Goal: Task Accomplishment & Management: Complete application form

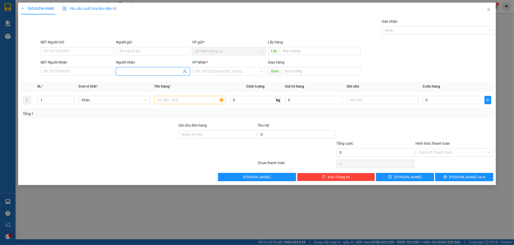
click at [126, 69] on input "Người nhận" at bounding box center [150, 72] width 62 height 6
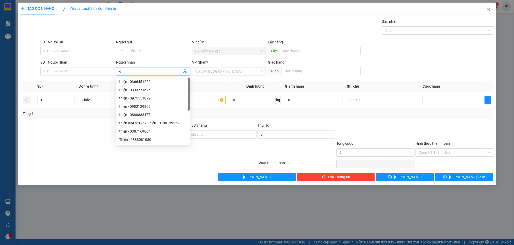
type input "d"
paste input "đ"
paste input "ạo"
type input "đạo"
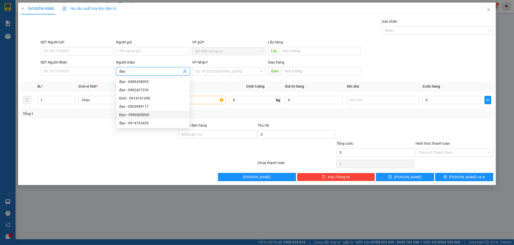
click at [136, 115] on div "Đạo - 0986005060" at bounding box center [152, 115] width 67 height 6
type input "0986005060"
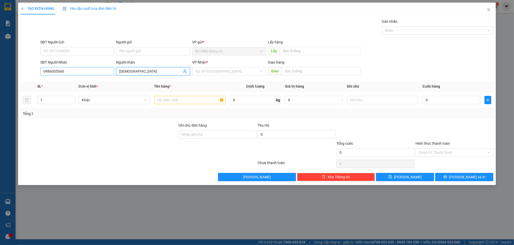
type input "[DEMOGRAPHIC_DATA]"
click at [80, 70] on input "0986005060" at bounding box center [77, 71] width 74 height 8
type input "0986005060"
click at [72, 82] on div "0986005060 - Đạo" at bounding box center [76, 82] width 67 height 6
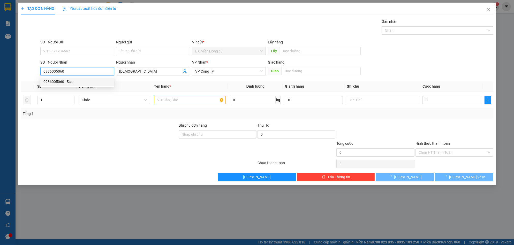
type input "100.000"
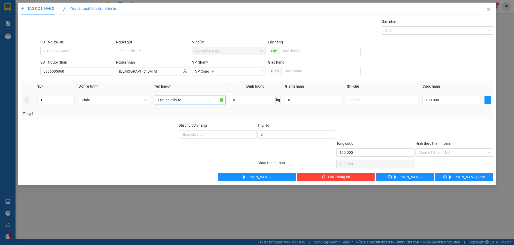
click at [205, 101] on input "1 thùng giấy to" at bounding box center [190, 100] width 72 height 8
type input "1 thùng giấy"
click at [450, 103] on input "100.000" at bounding box center [451, 100] width 58 height 8
type input "5"
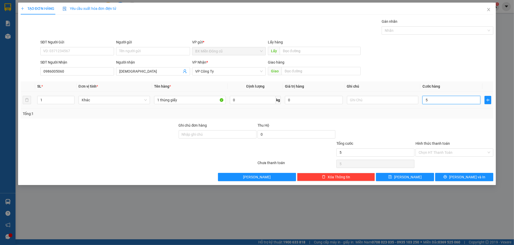
type input "50"
type input "500"
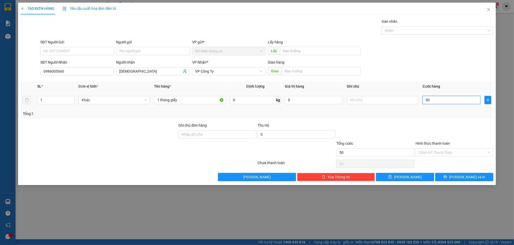
type input "500"
type input "5.000"
type input "50.000"
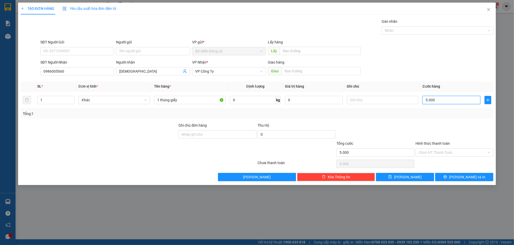
type input "50.000"
click at [459, 178] on button "[PERSON_NAME] và In" at bounding box center [464, 177] width 58 height 8
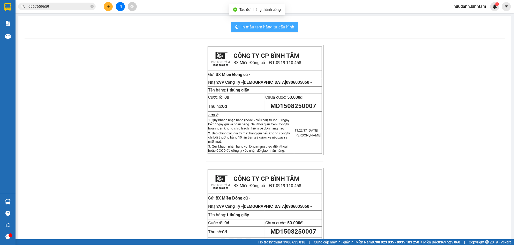
click at [273, 27] on span "In mẫu tem hàng tự cấu hình" at bounding box center [267, 27] width 53 height 6
click at [107, 7] on icon "plus" at bounding box center [109, 7] width 4 height 4
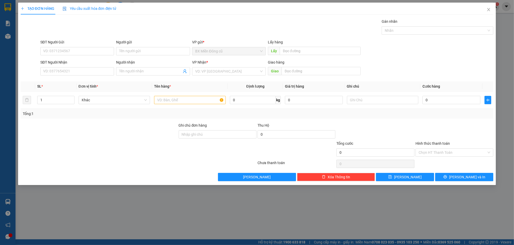
click at [148, 66] on div "Người nhận" at bounding box center [153, 63] width 74 height 8
click at [147, 74] on input "Người nhận" at bounding box center [150, 72] width 62 height 6
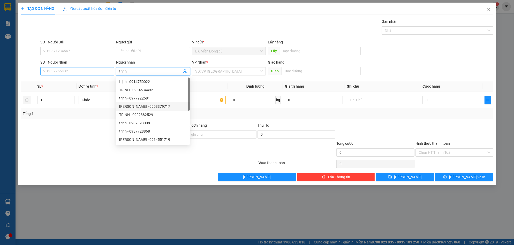
type input "trinh"
click at [65, 69] on input "SĐT Người Nhận" at bounding box center [77, 71] width 74 height 8
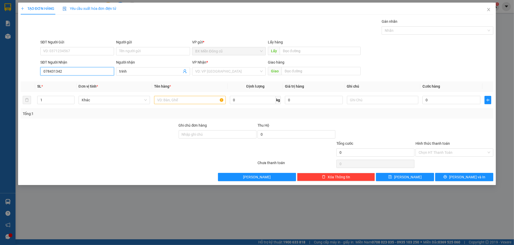
type input "0784313424"
click at [67, 81] on div "0784313424 - Trinh" at bounding box center [76, 82] width 67 height 6
type input "Trinh"
type input "100.000"
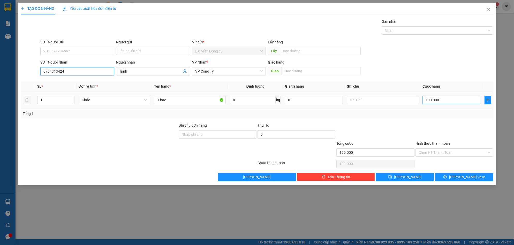
type input "0784313424"
click at [448, 98] on input "100.000" at bounding box center [451, 100] width 58 height 8
type input "5"
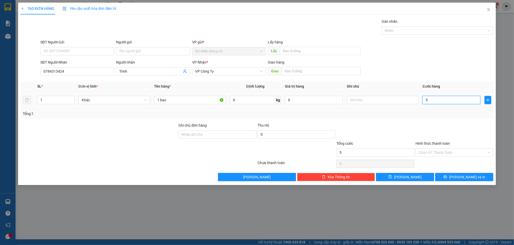
type input "50"
type input "500"
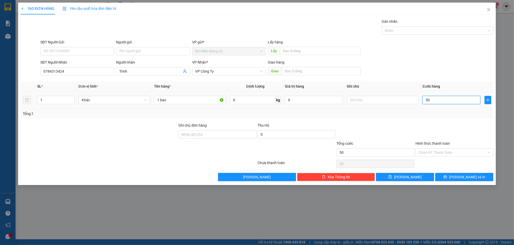
type input "500"
type input "5.000"
type input "50.000"
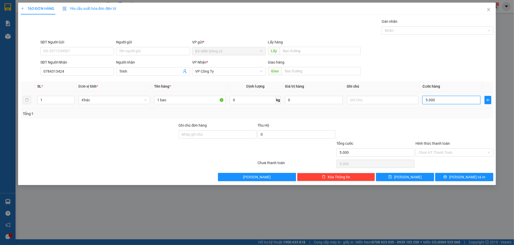
type input "50.000"
click at [462, 175] on span "[PERSON_NAME] và In" at bounding box center [467, 177] width 36 height 6
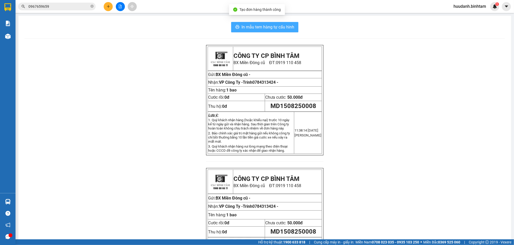
click at [276, 25] on span "In mẫu tem hàng tự cấu hình" at bounding box center [267, 27] width 53 height 6
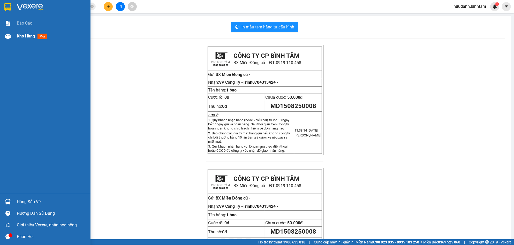
click at [24, 35] on span "Kho hàng" at bounding box center [26, 36] width 18 height 5
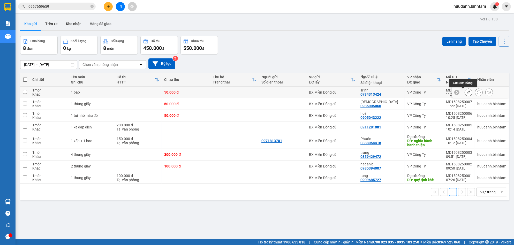
click at [465, 92] on button at bounding box center [468, 92] width 7 height 9
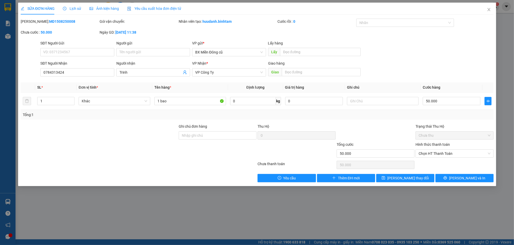
type input "0784313424"
type input "Trinh"
type input "50.000"
click at [439, 137] on span "Chưa thu" at bounding box center [455, 136] width 72 height 8
click at [440, 155] on span "Chọn HT Thanh Toán" at bounding box center [455, 154] width 72 height 8
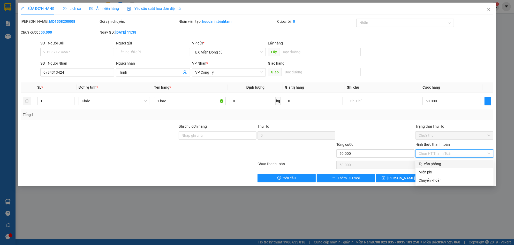
click at [433, 162] on div "Tại văn phòng" at bounding box center [455, 164] width 72 height 6
type input "0"
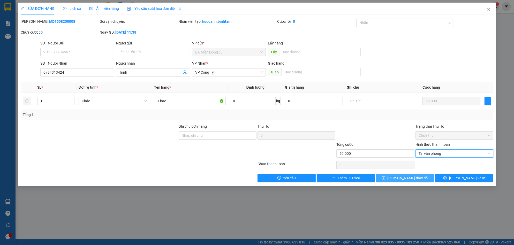
click at [418, 176] on span "[PERSON_NAME] thay đổi" at bounding box center [407, 178] width 41 height 6
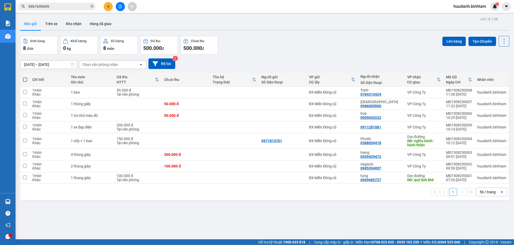
click at [111, 5] on button at bounding box center [108, 6] width 9 height 9
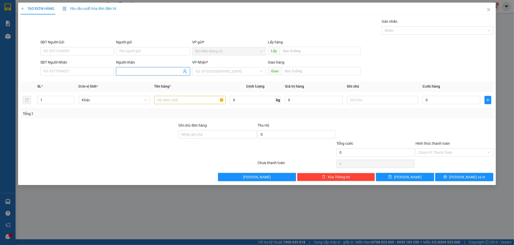
click at [172, 69] on input "Người nhận" at bounding box center [150, 72] width 62 height 6
type input "lan 152"
click at [232, 66] on div "VP Nhận *" at bounding box center [229, 63] width 74 height 8
click at [228, 71] on input "search" at bounding box center [227, 71] width 64 height 8
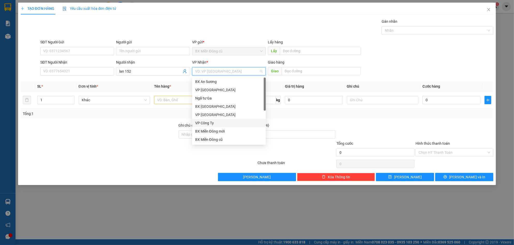
click at [208, 125] on div "VP Công Ty" at bounding box center [228, 123] width 67 height 6
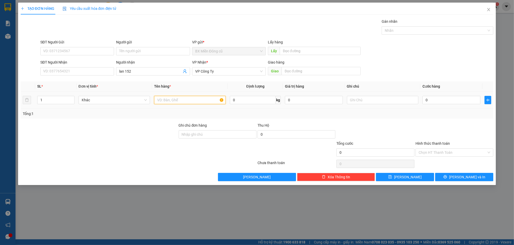
click at [168, 101] on input "text" at bounding box center [190, 100] width 72 height 8
paste input "ùng"
paste input "ấy"
type input "2 thùng giấy to"
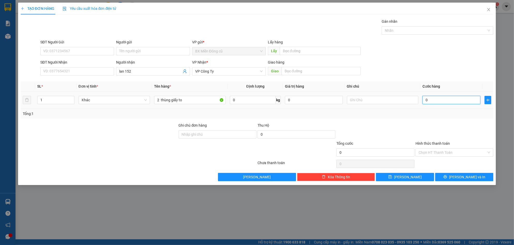
click at [434, 102] on input "0" at bounding box center [451, 100] width 58 height 8
type input "2"
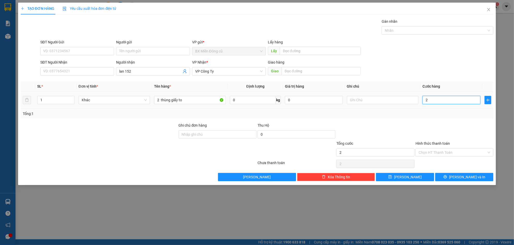
type input "22"
click at [432, 100] on input "22" at bounding box center [451, 100] width 58 height 8
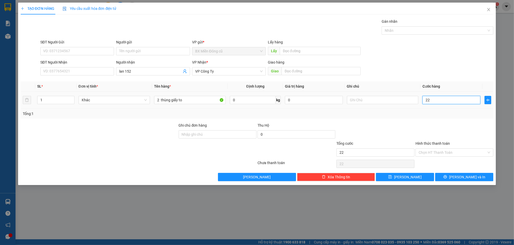
type input "2"
type input "24"
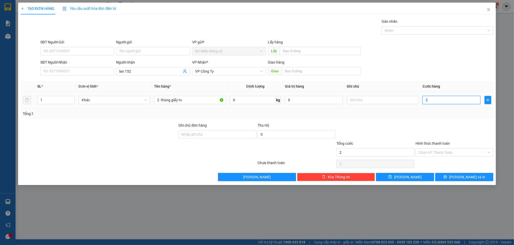
type input "24"
type input "240"
type input "2.400"
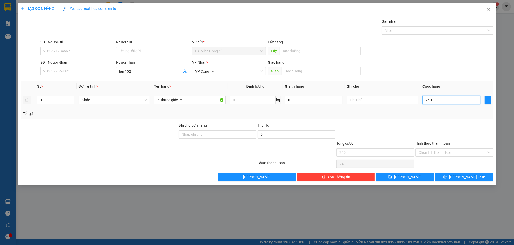
type input "2.400"
type input "24.000"
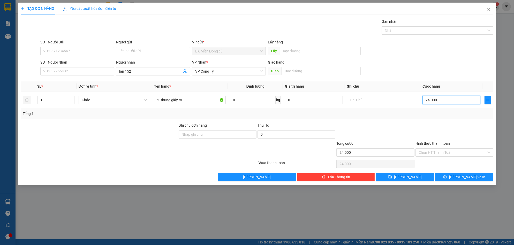
type input "240.000"
click at [447, 178] on icon "printer" at bounding box center [445, 177] width 4 height 4
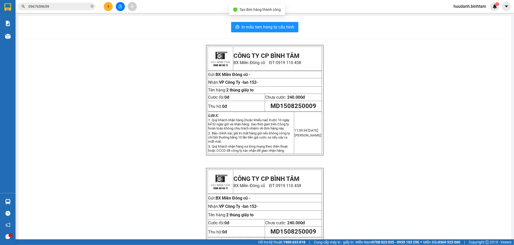
click at [284, 32] on div "In mẫu tem hàng tự cấu hình CÔNG TY CP BÌNH TÂM [GEOGRAPHIC_DATA] cũ ĐT: 0919 1…" at bounding box center [264, 153] width 493 height 274
click at [284, 29] on span "In mẫu tem hàng tự cấu hình" at bounding box center [267, 27] width 53 height 6
click at [110, 10] on button at bounding box center [108, 6] width 9 height 9
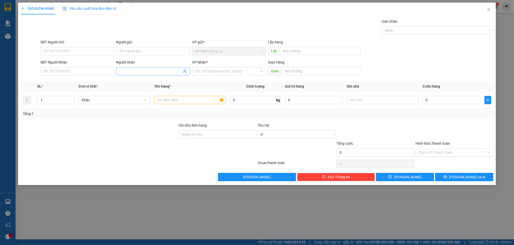
click at [129, 72] on input "Người nhận" at bounding box center [150, 72] width 62 height 6
paste input "ú"
type input "chú vinh"
click at [236, 66] on div "VP Nhận *" at bounding box center [229, 63] width 74 height 8
click at [236, 70] on input "search" at bounding box center [227, 71] width 64 height 8
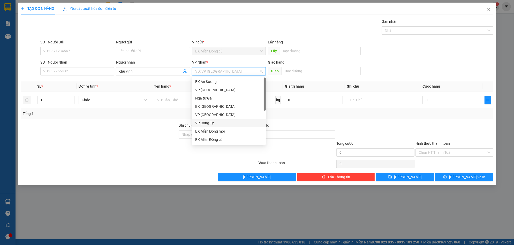
click at [213, 124] on div "VP Công Ty" at bounding box center [228, 123] width 67 height 6
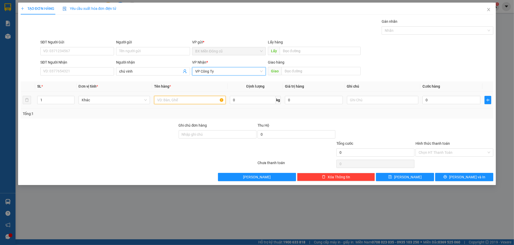
click at [176, 102] on input "text" at bounding box center [190, 100] width 72 height 8
paste input "ô"
paste input "ạnh"
type input "1 khô + 1 lạnh"
click at [454, 102] on input "0" at bounding box center [451, 100] width 58 height 8
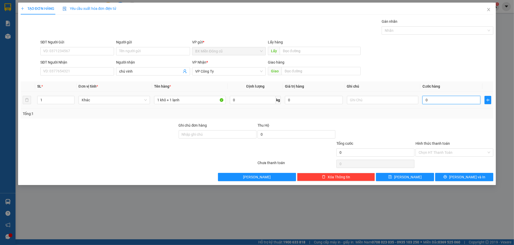
type input "2"
click at [459, 177] on button "[PERSON_NAME] và In" at bounding box center [464, 177] width 58 height 8
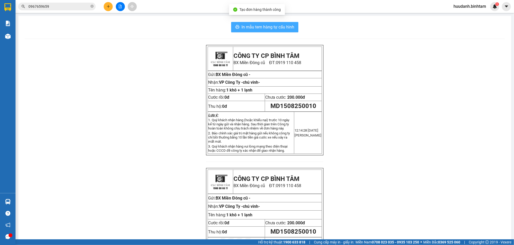
click at [294, 27] on button "In mẫu tem hàng tự cấu hình" at bounding box center [264, 27] width 67 height 10
click at [448, 181] on div "CÔNG TY CP BÌNH TÂM BX [GEOGRAPHIC_DATA] cũ ĐT: 0919 110 458 Gửi: [GEOGRAPHIC_D…" at bounding box center [265, 164] width 480 height 239
click at [147, 80] on div "CÔNG TY CP BÌNH TÂM BX [GEOGRAPHIC_DATA] cũ ĐT: 0919 110 458 Gửi: [GEOGRAPHIC_D…" at bounding box center [265, 164] width 480 height 239
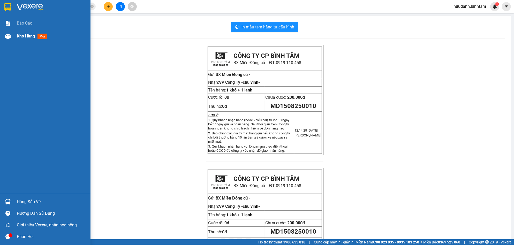
click at [23, 37] on span "Kho hàng" at bounding box center [26, 36] width 18 height 5
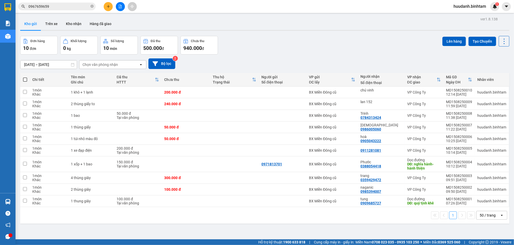
drag, startPoint x: 101, startPoint y: 8, endPoint x: 105, endPoint y: 7, distance: 4.1
click at [104, 7] on div at bounding box center [120, 6] width 39 height 9
click at [108, 7] on icon "plus" at bounding box center [109, 7] width 4 height 4
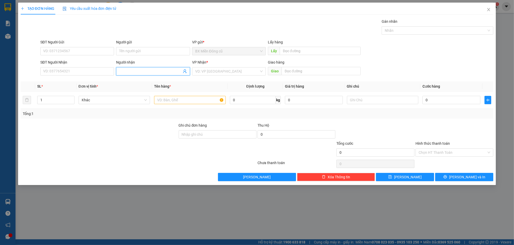
click at [146, 69] on input "Người nhận" at bounding box center [150, 72] width 62 height 6
paste input "ư"
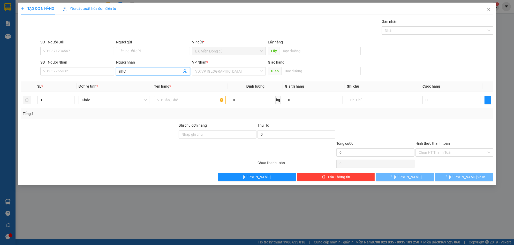
paste input "ý"
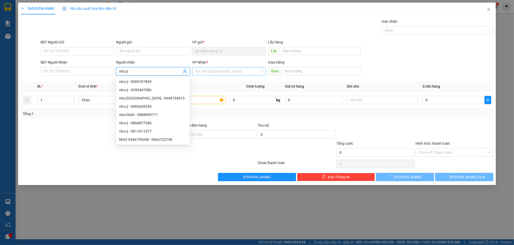
type input "như ý"
click at [234, 73] on input "search" at bounding box center [227, 71] width 64 height 8
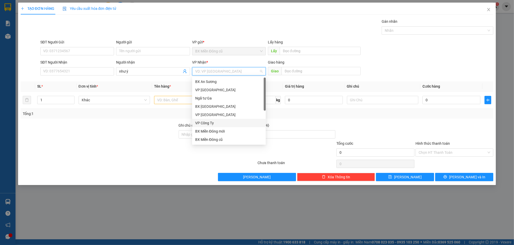
click at [214, 124] on div "VP Công Ty" at bounding box center [228, 123] width 67 height 6
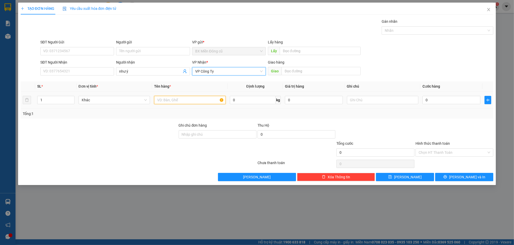
click at [176, 98] on input "text" at bounding box center [190, 100] width 72 height 8
paste input "ôp"
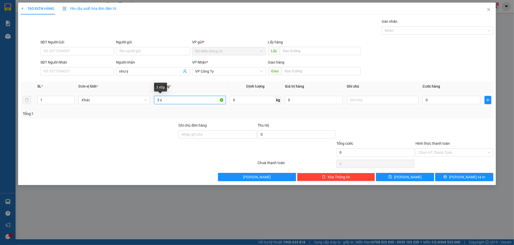
paste input "ốp"
type input "3 xốp"
click at [437, 103] on input "0" at bounding box center [451, 100] width 58 height 8
type input "2"
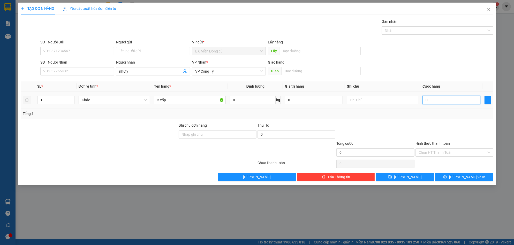
type input "2"
type input "24"
type input "240"
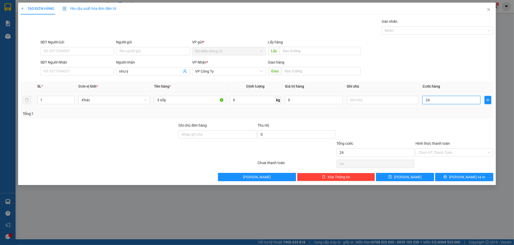
type input "240"
type input "2.400"
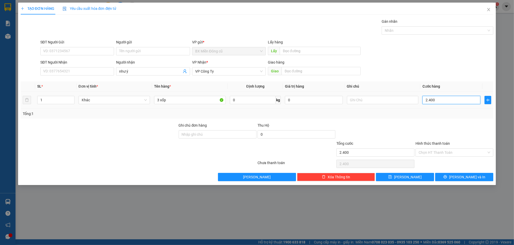
type input "24.000"
type input "240.000"
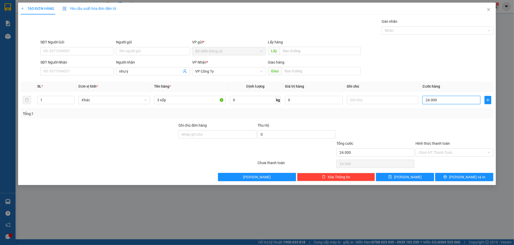
type input "240.000"
click at [426, 179] on button "[PERSON_NAME]" at bounding box center [405, 177] width 58 height 8
type input "0"
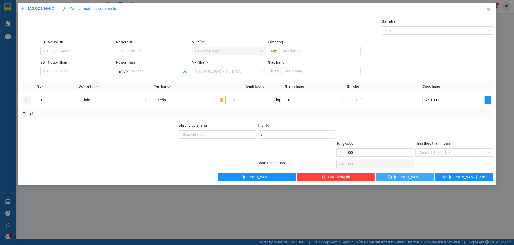
type input "0"
click at [60, 49] on input "SĐT Người Gửi" at bounding box center [77, 51] width 74 height 8
click at [60, 69] on input "SĐT Người Nhận" at bounding box center [77, 71] width 74 height 8
type input "0787702179"
click at [216, 68] on input "search" at bounding box center [227, 71] width 64 height 8
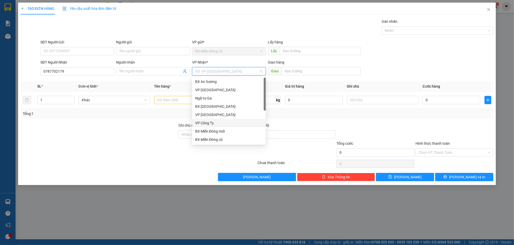
click at [214, 124] on div "VP Công Ty" at bounding box center [228, 123] width 67 height 6
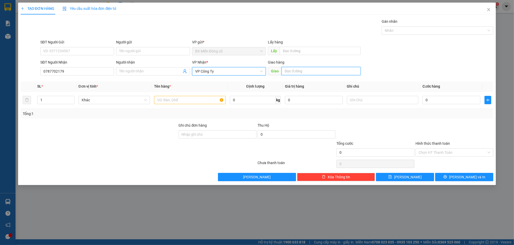
click at [318, 69] on input "text" at bounding box center [321, 71] width 79 height 8
click at [190, 99] on input "text" at bounding box center [190, 100] width 72 height 8
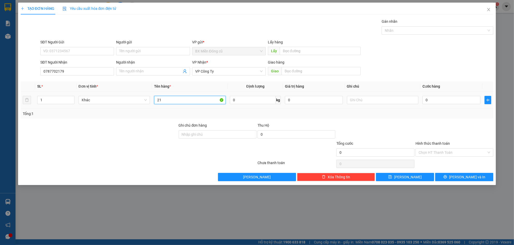
type input "2"
paste input "ục"
paste input "đen"
type input "1 bao xanh to + 1 cục đen"
click at [464, 104] on input "0" at bounding box center [451, 100] width 58 height 8
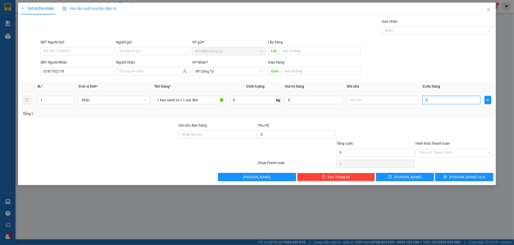
type input "2"
type input "25"
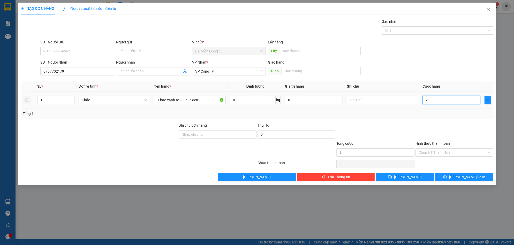
type input "25"
click at [470, 176] on span "[PERSON_NAME] và In" at bounding box center [467, 177] width 36 height 6
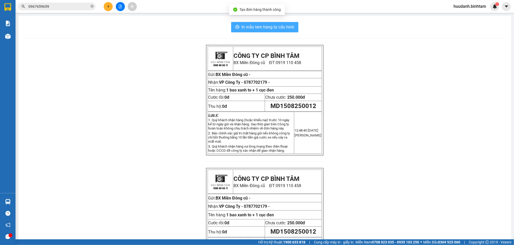
click at [286, 25] on span "In mẫu tem hàng tự cấu hình" at bounding box center [267, 27] width 53 height 6
click at [255, 78] on td "Gửi: BX Miền Đông cũ -" at bounding box center [265, 74] width 114 height 7
click at [255, 80] on span "0787702179 -" at bounding box center [257, 82] width 26 height 5
click at [105, 7] on button at bounding box center [108, 6] width 9 height 9
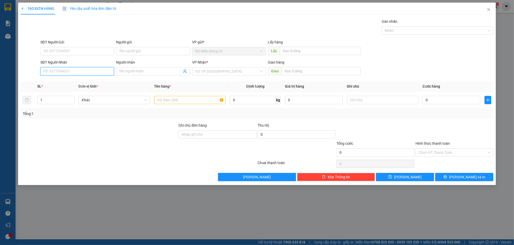
click at [73, 71] on input "SĐT Người Nhận" at bounding box center [77, 71] width 74 height 8
paste input "0787702179"
type input "0787702179"
click at [68, 80] on div "0787702179" at bounding box center [76, 82] width 67 height 6
type input "250.000"
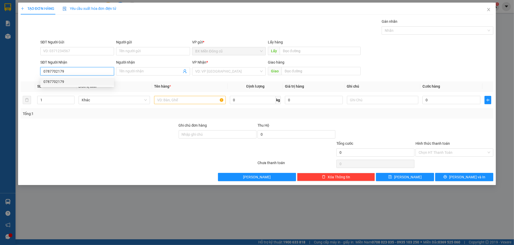
type input "250.000"
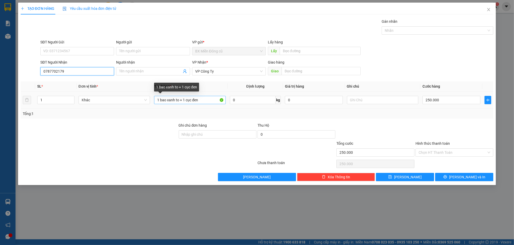
type input "0787702179"
click at [215, 100] on input "1 bao xanh to + 1 cục đen" at bounding box center [190, 100] width 72 height 8
type input "1 bao xanh to + 1 cục đen to"
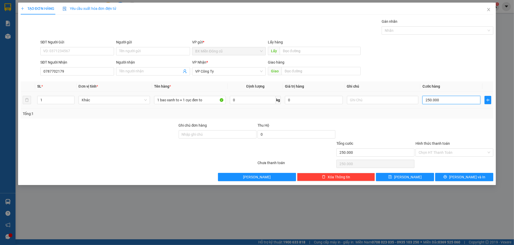
click at [455, 97] on input "250.000" at bounding box center [451, 100] width 58 height 8
type input "2"
type input "2.000"
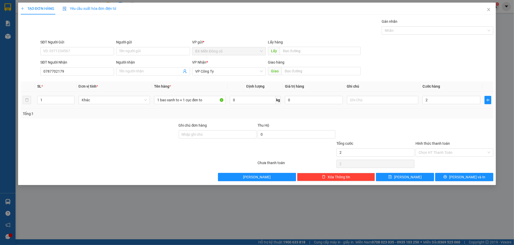
type input "2.000"
click at [450, 95] on div "2.000" at bounding box center [451, 100] width 58 height 10
click at [450, 97] on div "2.000" at bounding box center [451, 100] width 58 height 10
click at [450, 100] on input "2.000" at bounding box center [451, 100] width 58 height 8
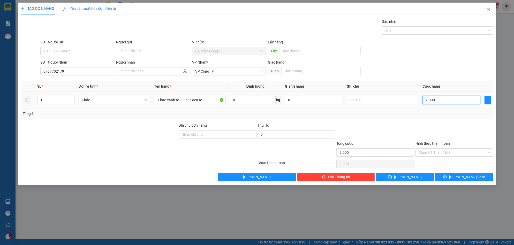
type input "3"
type input "30"
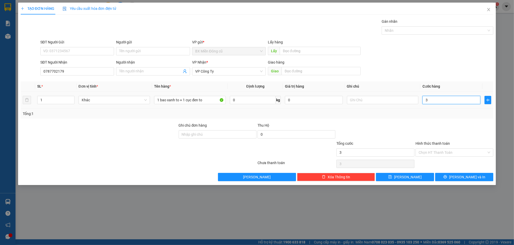
type input "30"
type input "300"
type input "3.000"
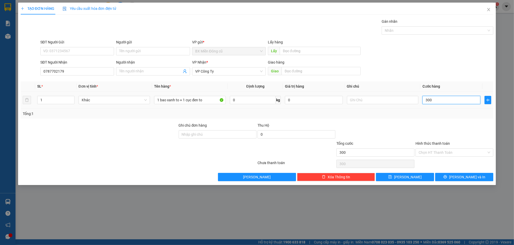
type input "3.000"
type input "30.000"
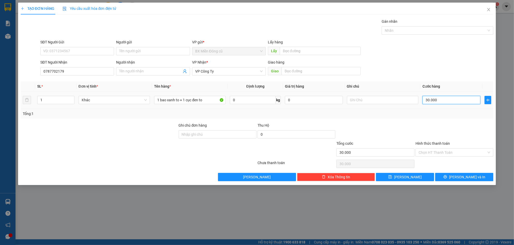
type input "300.000"
click at [460, 178] on span "[PERSON_NAME] và In" at bounding box center [467, 177] width 36 height 6
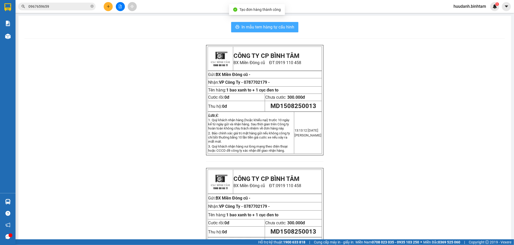
click at [281, 28] on span "In mẫu tem hàng tự cấu hình" at bounding box center [267, 27] width 53 height 6
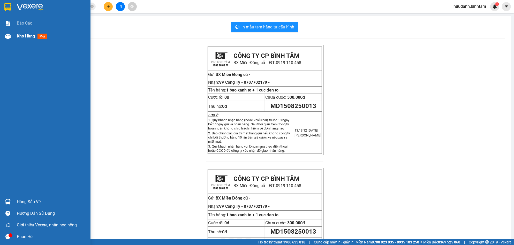
click at [19, 35] on span "Kho hàng" at bounding box center [26, 36] width 18 height 5
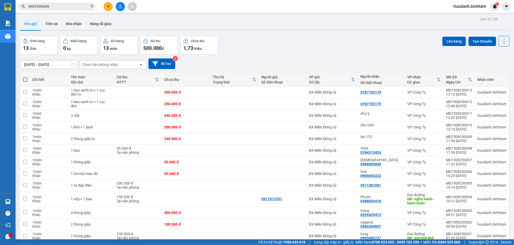
click at [110, 5] on icon "plus" at bounding box center [109, 7] width 4 height 4
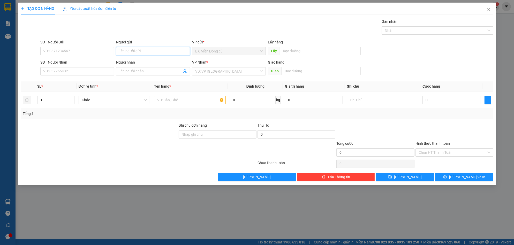
click at [133, 53] on input "Người gửi" at bounding box center [153, 51] width 74 height 8
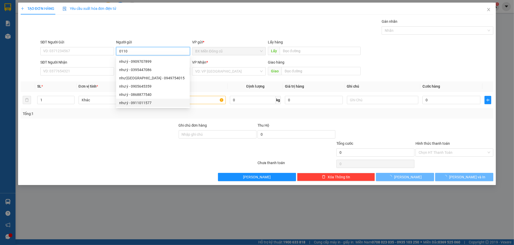
type input "0110"
click at [200, 84] on th "Tên hàng *" at bounding box center [190, 86] width 76 height 10
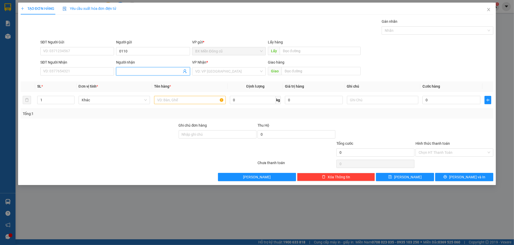
click at [142, 68] on span at bounding box center [153, 71] width 74 height 8
type input "0110"
click at [202, 99] on input "text" at bounding box center [190, 100] width 72 height 8
paste input "ách"
type input "k"
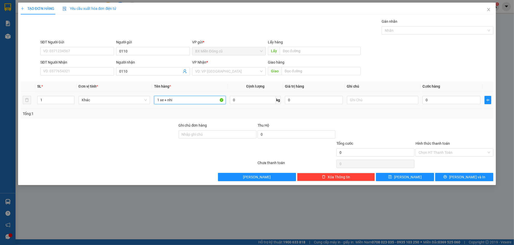
paste input "êu"
paste input "ều"
paste input "ụ"
click at [177, 100] on input "1 xe + nhiều xe phụ thu" at bounding box center [190, 100] width 72 height 8
paste input "àng"
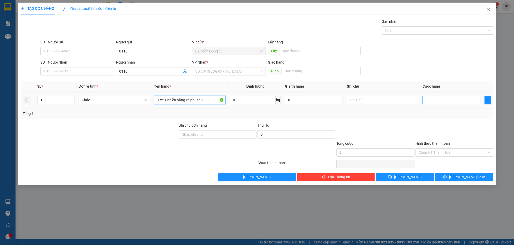
type input "1 xe + nhiều hàng xe phụ thu"
click at [447, 97] on input "0" at bounding box center [451, 100] width 58 height 8
type input "3"
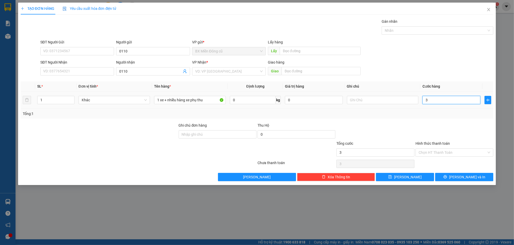
type input "35"
type input "350"
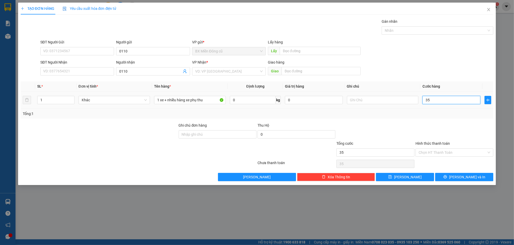
type input "350"
type input "3.500"
type input "35.000"
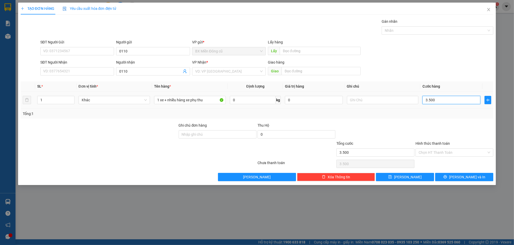
type input "35.000"
type input "350.000"
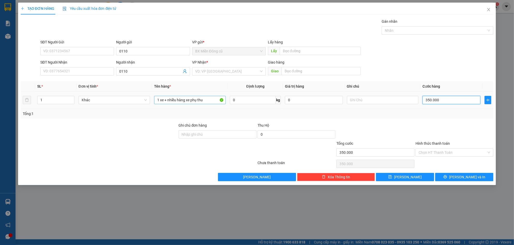
type input "350.000"
click at [211, 103] on input "1 xe + nhiều hàng xe phụ thu" at bounding box center [190, 100] width 72 height 8
type input "1 xe + nhiều hàng xe phụ thu(0110)"
click at [414, 179] on button "[PERSON_NAME]" at bounding box center [405, 177] width 58 height 8
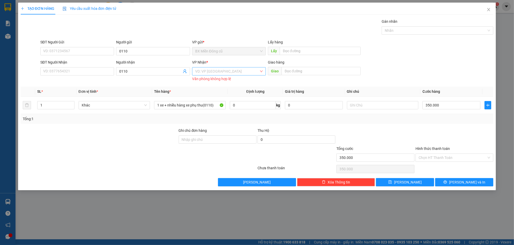
click at [232, 74] on input "search" at bounding box center [227, 71] width 64 height 8
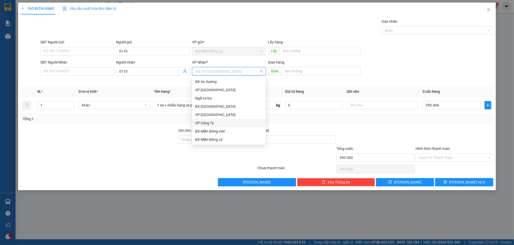
click at [211, 120] on div "VP Công Ty" at bounding box center [228, 123] width 67 height 6
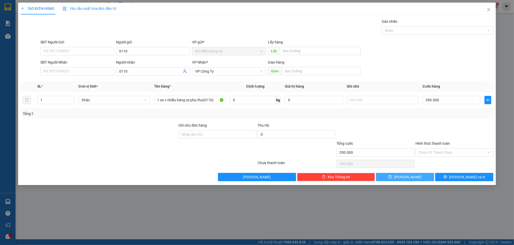
click at [414, 176] on button "[PERSON_NAME]" at bounding box center [405, 177] width 58 height 8
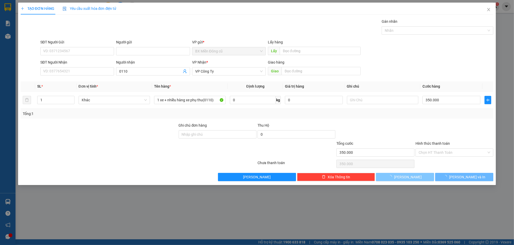
type input "0"
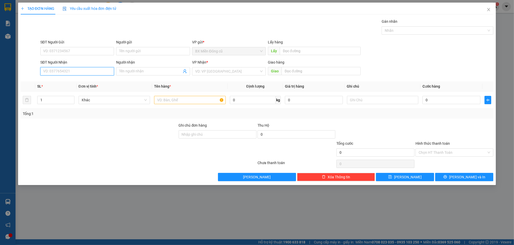
click at [84, 73] on input "SĐT Người Nhận" at bounding box center [77, 71] width 74 height 8
type input "0905719568"
click at [82, 83] on div "0905719568 - minh" at bounding box center [76, 82] width 67 height 6
type input "minh"
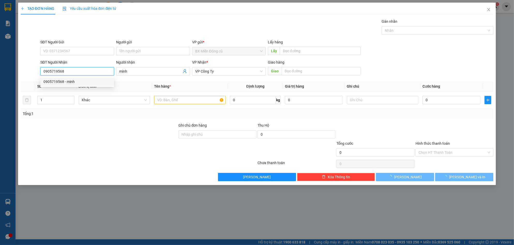
type input "50.000"
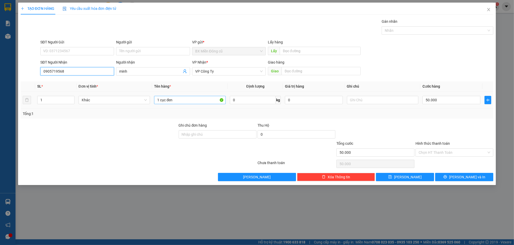
type input "0905719568"
click at [176, 102] on input "1 cục đen" at bounding box center [190, 100] width 72 height 8
paste input "ây"
paste input "ấy"
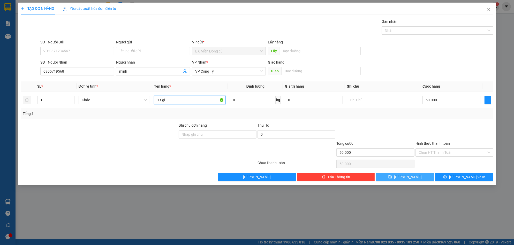
paste input "âys"
paste input "ấy"
type input "1 t giấy"
click at [466, 173] on button "[PERSON_NAME] và In" at bounding box center [464, 177] width 58 height 8
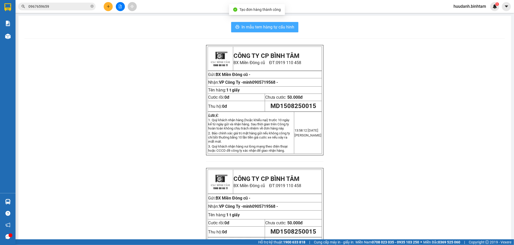
click at [284, 28] on span "In mẫu tem hàng tự cấu hình" at bounding box center [267, 27] width 53 height 6
click at [107, 5] on icon "plus" at bounding box center [109, 7] width 4 height 4
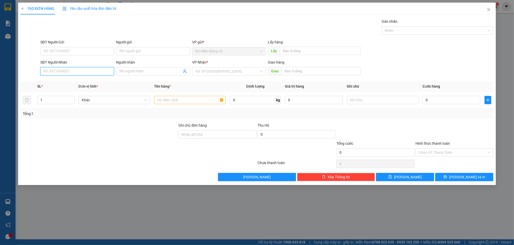
click at [59, 72] on input "SĐT Người Nhận" at bounding box center [77, 71] width 74 height 8
type input "0393444678"
click at [74, 79] on div "0393444678" at bounding box center [76, 82] width 67 height 6
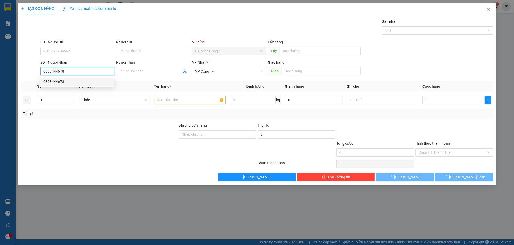
type input "80.000"
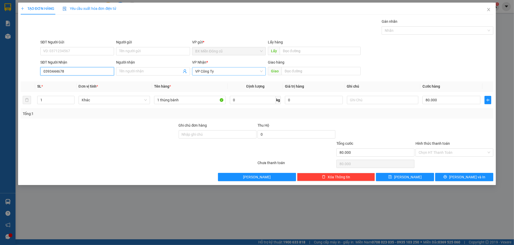
click at [229, 70] on span "VP Công Ty" at bounding box center [228, 71] width 67 height 8
type input "0393444678"
click at [229, 70] on span "VP Công Ty" at bounding box center [228, 71] width 67 height 8
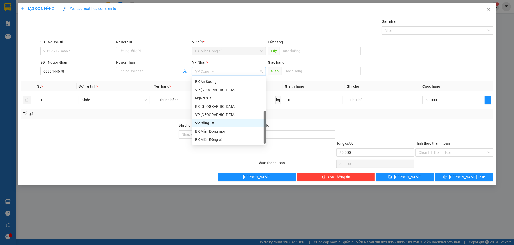
click at [226, 145] on div "Dọc đường" at bounding box center [228, 148] width 67 height 6
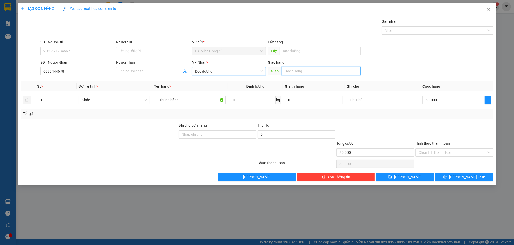
click at [305, 70] on input "text" at bounding box center [321, 71] width 79 height 8
paste input "ông"
paste input "ê"
paste input "ệ"
type input "Sông Vệ"
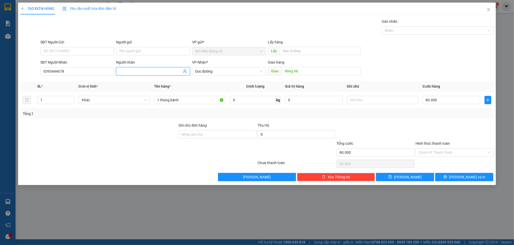
click at [155, 74] on input "Người nhận" at bounding box center [150, 72] width 62 height 6
paste input "ương"
paste input "ánh"
paste input "ê"
paste input "ế"
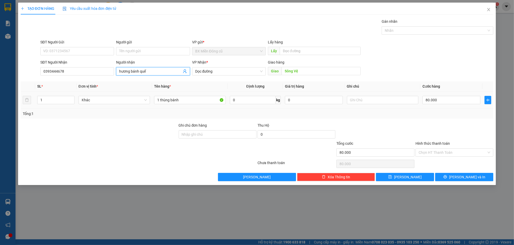
type input "hương bánh quế"
click at [457, 105] on div "80.000" at bounding box center [451, 100] width 58 height 10
click at [456, 102] on input "80.000" at bounding box center [451, 100] width 58 height 8
type input "1"
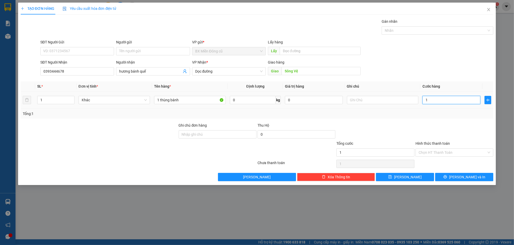
type input "10"
type input "100"
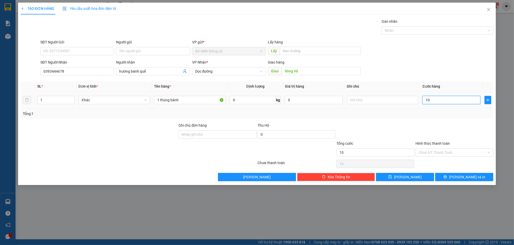
type input "100"
type input "1.000"
type input "10.000"
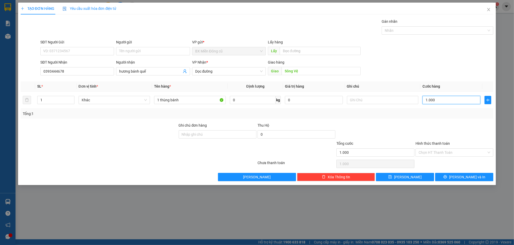
type input "10.000"
type input "100.000"
click at [470, 176] on span "[PERSON_NAME] và In" at bounding box center [467, 177] width 36 height 6
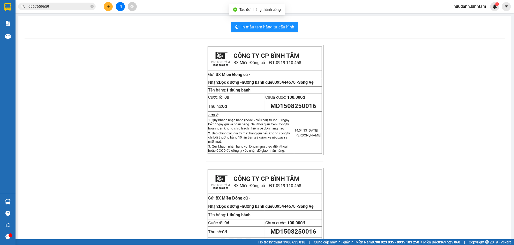
click at [255, 20] on div "In mẫu tem hàng tự cấu hình CÔNG TY CP BÌNH TÂM [GEOGRAPHIC_DATA] cũ ĐT: 0919 1…" at bounding box center [264, 153] width 493 height 274
click at [255, 23] on button "In mẫu tem hàng tự cấu hình" at bounding box center [264, 27] width 67 height 10
click at [109, 8] on icon "plus" at bounding box center [109, 7] width 4 height 4
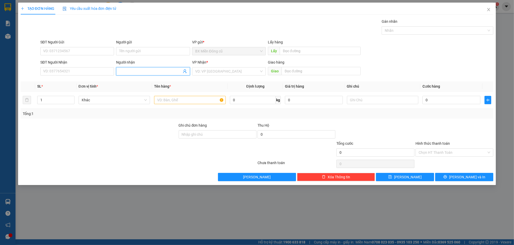
click at [152, 73] on input "Người nhận" at bounding box center [150, 72] width 62 height 6
paste input "ư"
paste input "ý"
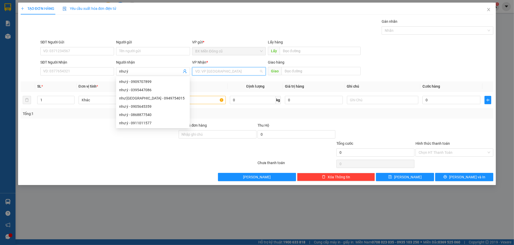
click at [232, 72] on input "search" at bounding box center [227, 71] width 64 height 8
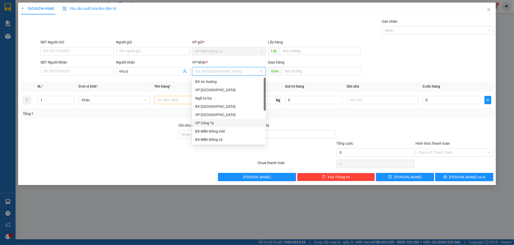
click at [217, 123] on div "VP Công Ty" at bounding box center [228, 123] width 67 height 6
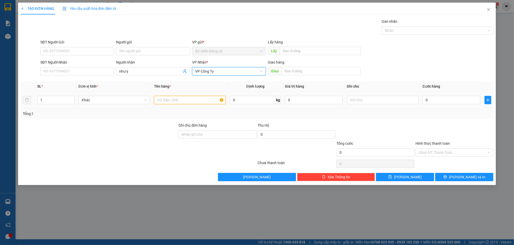
click at [190, 100] on input "text" at bounding box center [190, 100] width 72 height 8
paste input "ôp"
paste input "ốp"
click at [444, 107] on td "0" at bounding box center [451, 100] width 62 height 17
click at [444, 106] on td "0" at bounding box center [451, 100] width 62 height 17
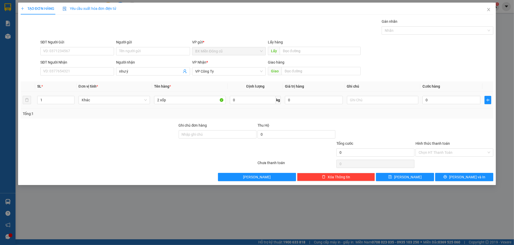
click at [444, 105] on td "0" at bounding box center [451, 100] width 62 height 17
click at [444, 103] on input "0" at bounding box center [451, 100] width 58 height 8
click at [445, 101] on input "0" at bounding box center [451, 100] width 58 height 8
click at [449, 180] on button "[PERSON_NAME] và In" at bounding box center [464, 177] width 58 height 8
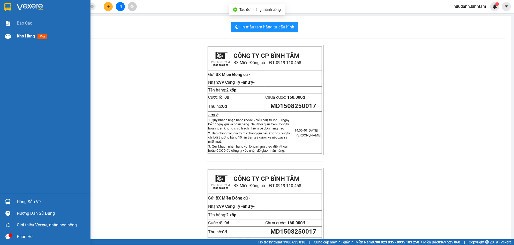
click at [21, 35] on span "Kho hàng" at bounding box center [26, 36] width 18 height 5
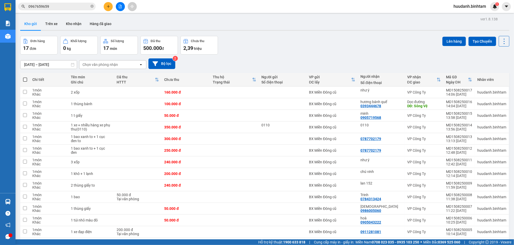
click at [112, 2] on div at bounding box center [120, 6] width 39 height 9
click at [109, 10] on button at bounding box center [108, 6] width 9 height 9
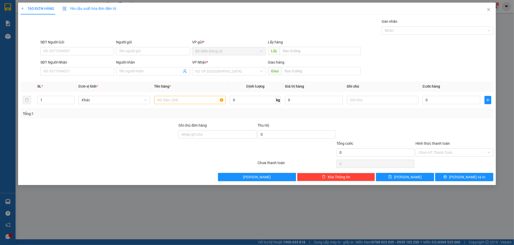
click at [146, 66] on div "Người nhận" at bounding box center [153, 63] width 74 height 8
click at [142, 73] on input "Người nhận" at bounding box center [150, 72] width 62 height 6
click at [141, 80] on div "naganic - 0985394007" at bounding box center [152, 82] width 67 height 6
click at [249, 69] on input "search" at bounding box center [227, 71] width 64 height 8
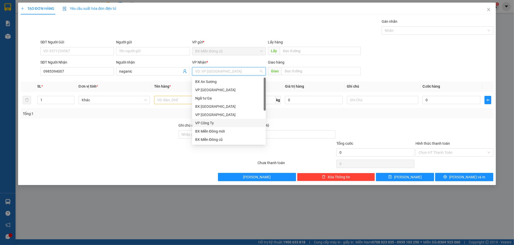
click at [204, 122] on div "VP Công Ty" at bounding box center [228, 123] width 67 height 6
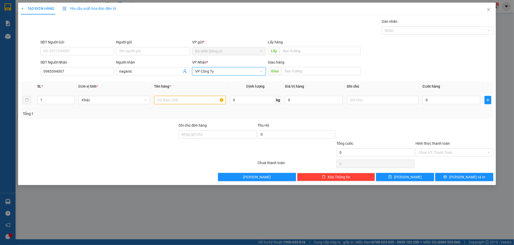
click at [179, 103] on input "text" at bounding box center [190, 100] width 72 height 8
paste input "ên"
paste input "ái"
paste input "ây"
click at [460, 101] on input "0" at bounding box center [451, 100] width 58 height 8
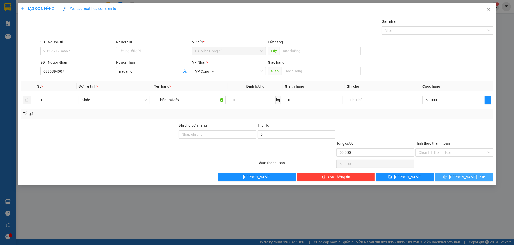
click at [452, 174] on button "[PERSON_NAME] và In" at bounding box center [464, 177] width 58 height 8
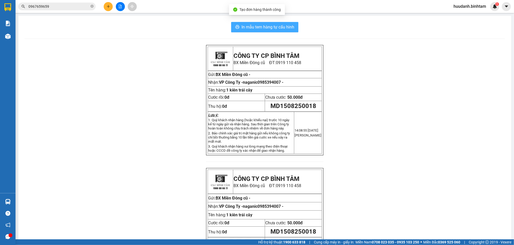
click at [261, 28] on span "In mẫu tem hàng tự cấu hình" at bounding box center [267, 27] width 53 height 6
click at [106, 8] on button at bounding box center [108, 6] width 9 height 9
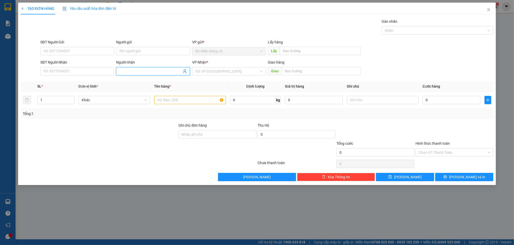
click at [123, 70] on input "Người nhận" at bounding box center [150, 72] width 62 height 6
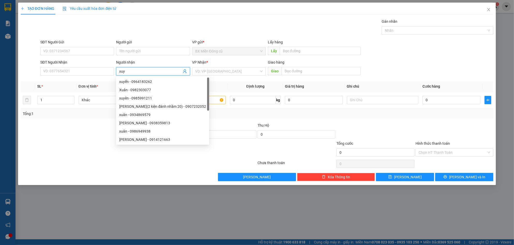
paste input "ên"
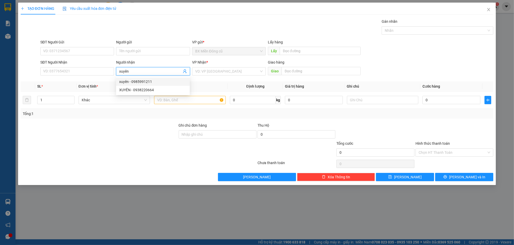
click at [155, 84] on div "xuyên - 0985991211" at bounding box center [152, 82] width 67 height 6
click at [214, 73] on input "search" at bounding box center [227, 71] width 64 height 8
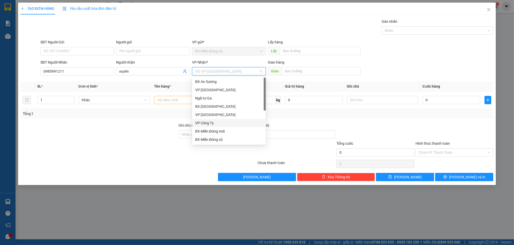
click at [211, 125] on div "VP Công Ty" at bounding box center [228, 123] width 67 height 6
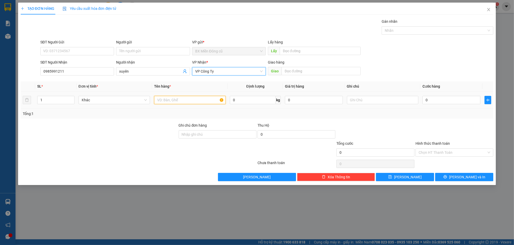
click at [176, 98] on input "text" at bounding box center [190, 100] width 72 height 8
click at [452, 105] on div "0" at bounding box center [451, 100] width 58 height 10
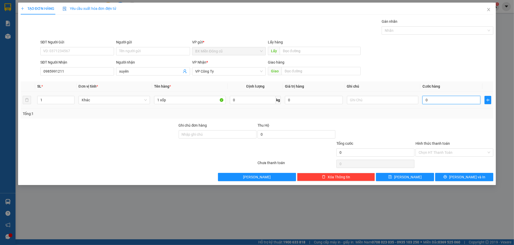
click at [452, 102] on input "0" at bounding box center [451, 100] width 58 height 8
drag, startPoint x: 456, startPoint y: 173, endPoint x: 458, endPoint y: 178, distance: 5.3
click at [457, 176] on button "[PERSON_NAME] và In" at bounding box center [464, 177] width 58 height 8
click at [458, 178] on button "[PERSON_NAME] và In" at bounding box center [464, 177] width 58 height 8
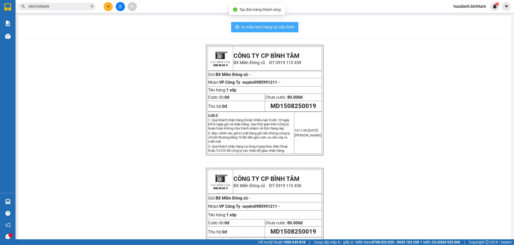
click at [263, 29] on span "In mẫu tem hàng tự cấu hình" at bounding box center [267, 27] width 53 height 6
